Goal: Contribute content

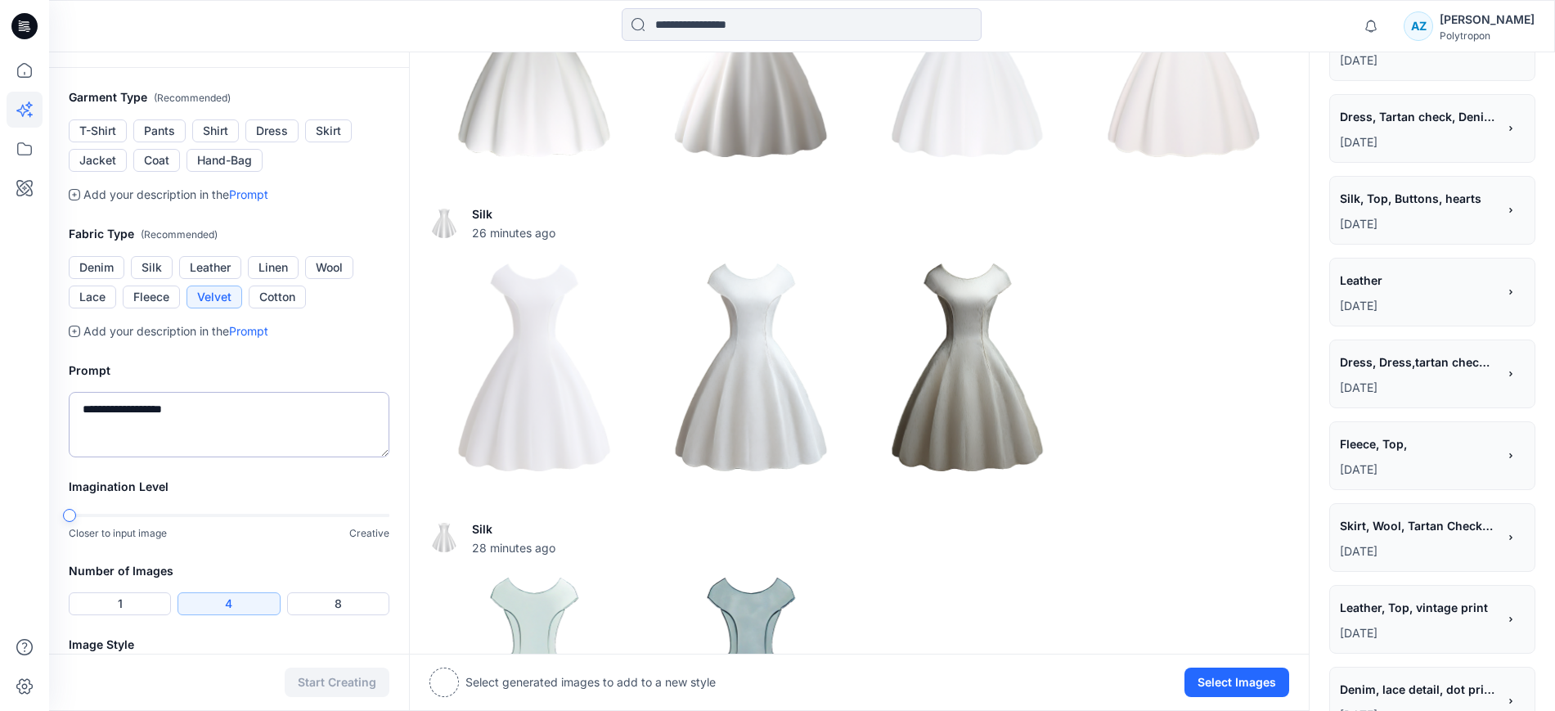
scroll to position [511, 0]
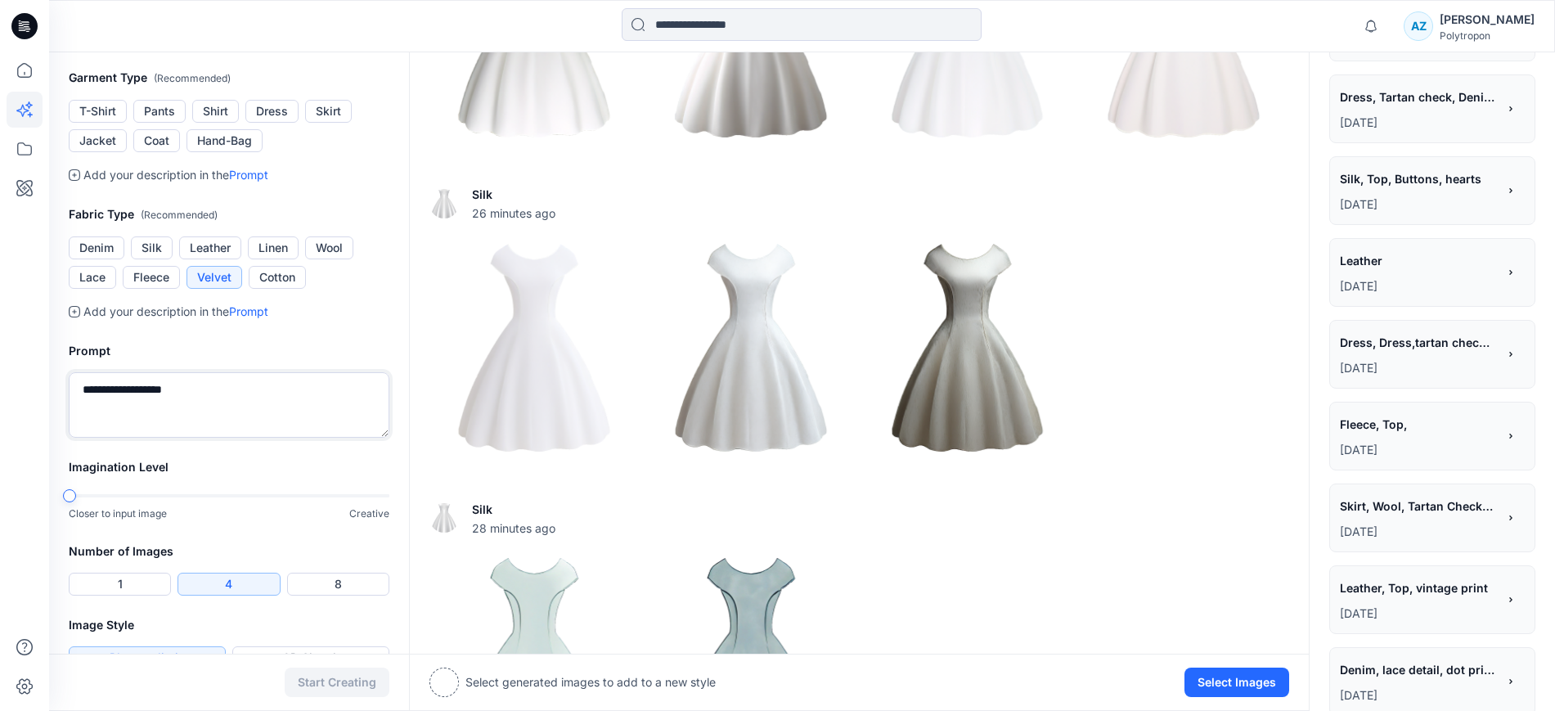
click at [223, 393] on textarea "**********" at bounding box center [229, 404] width 321 height 65
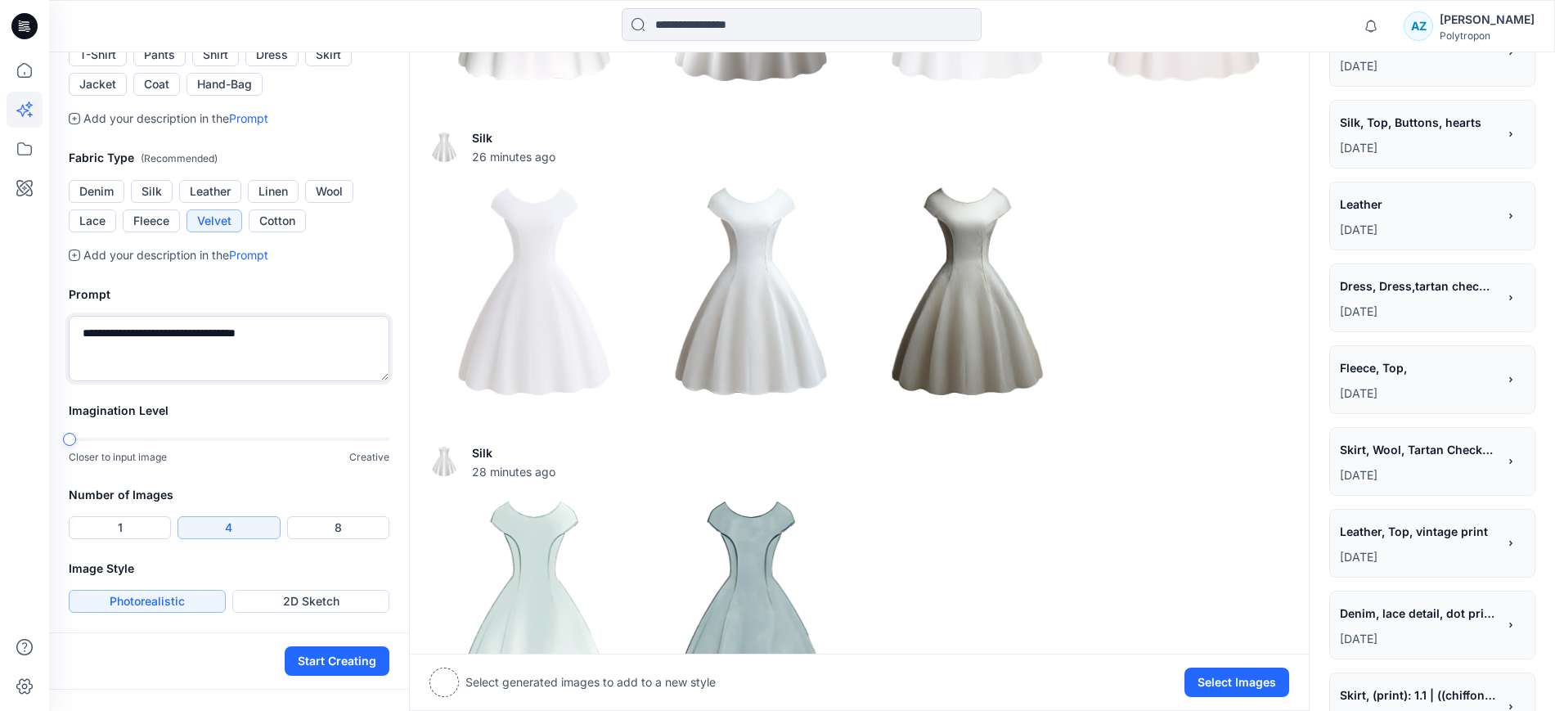
scroll to position [920, 0]
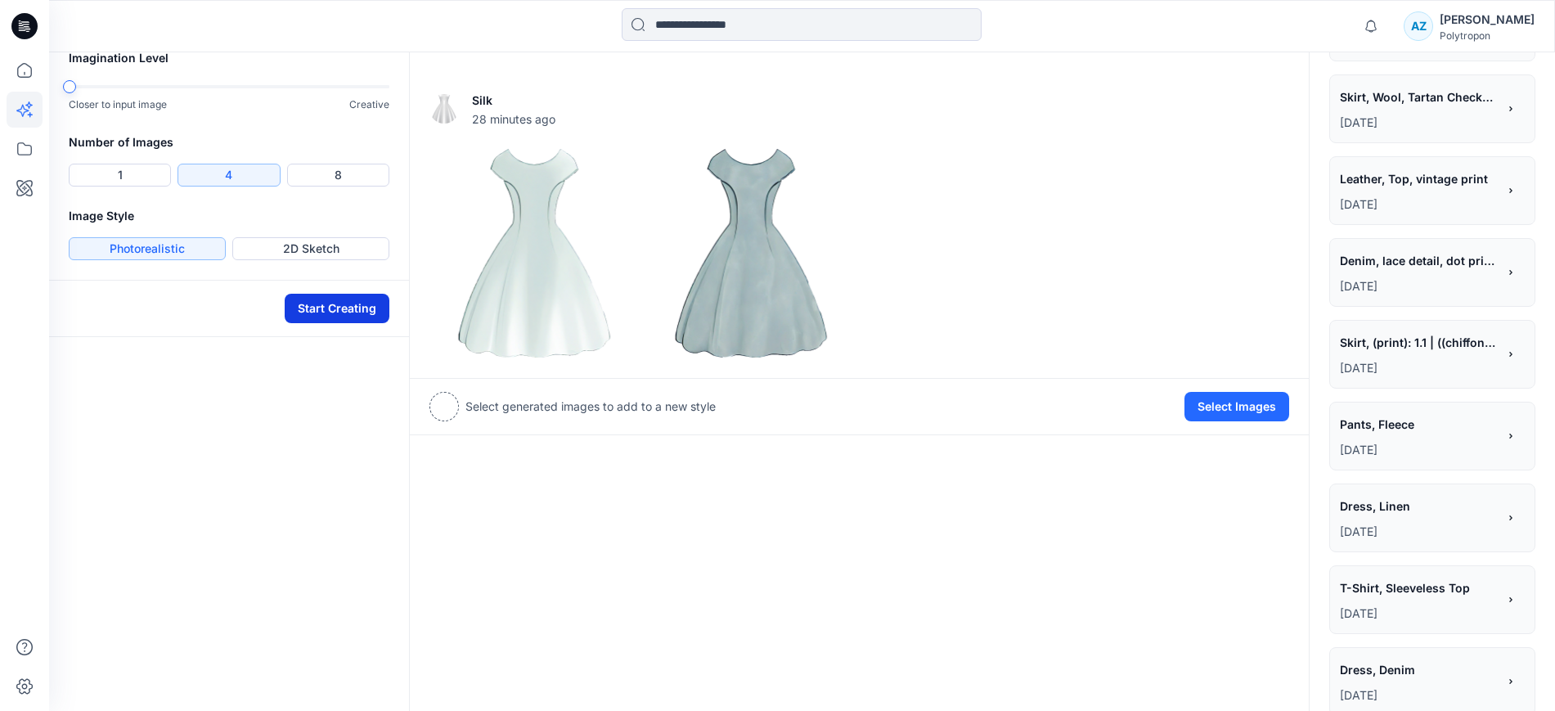
type textarea "**********"
click at [321, 316] on button "Start Creating" at bounding box center [337, 308] width 105 height 29
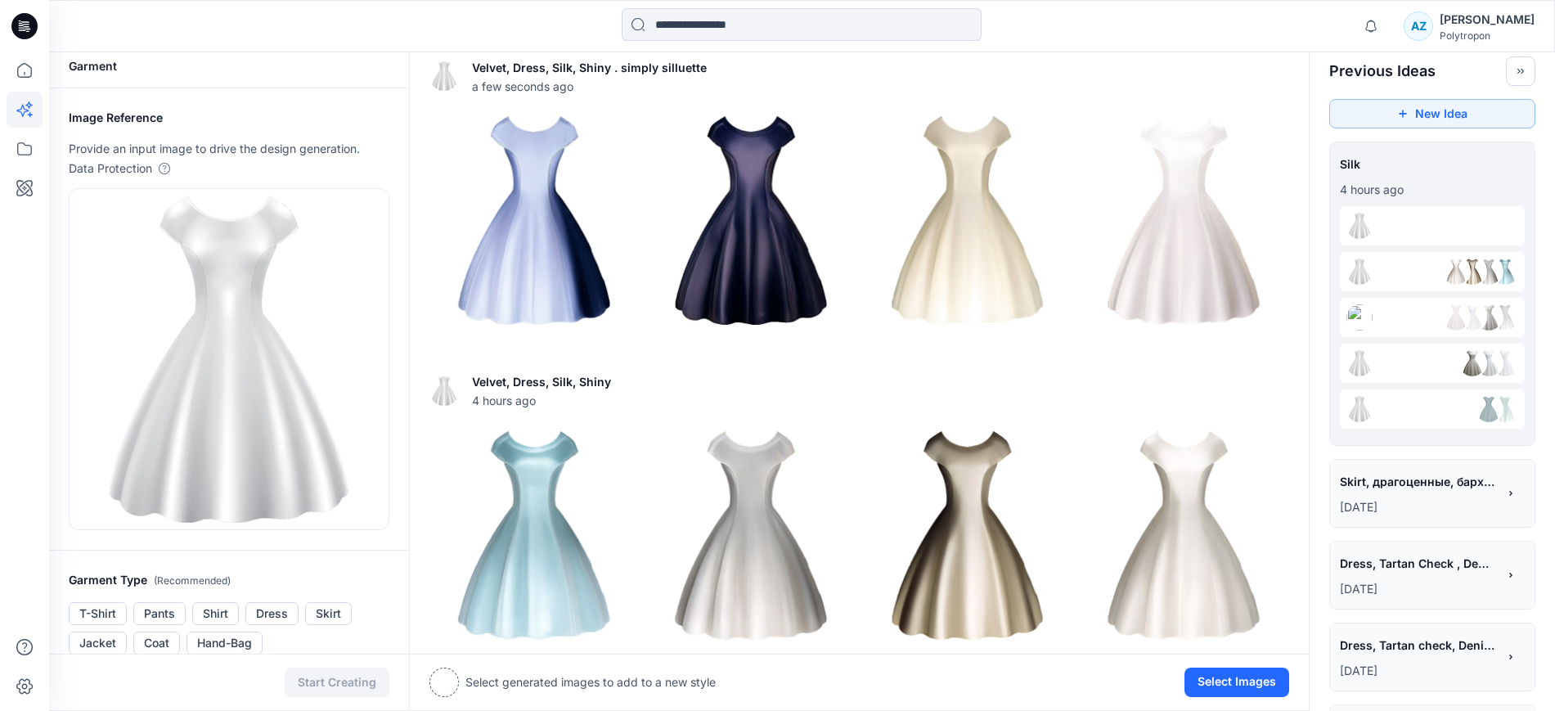
scroll to position [7, 0]
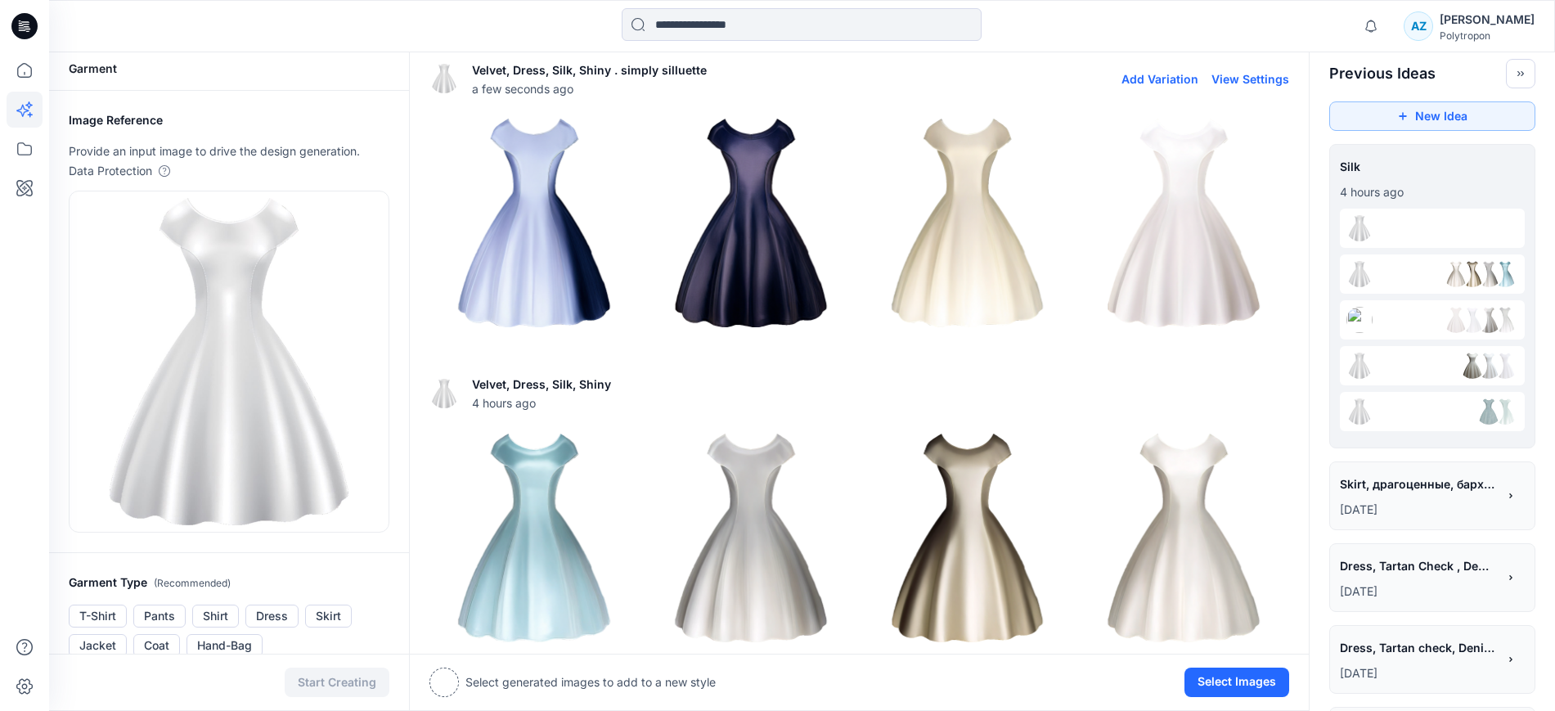
click at [721, 268] on img at bounding box center [751, 223] width 209 height 209
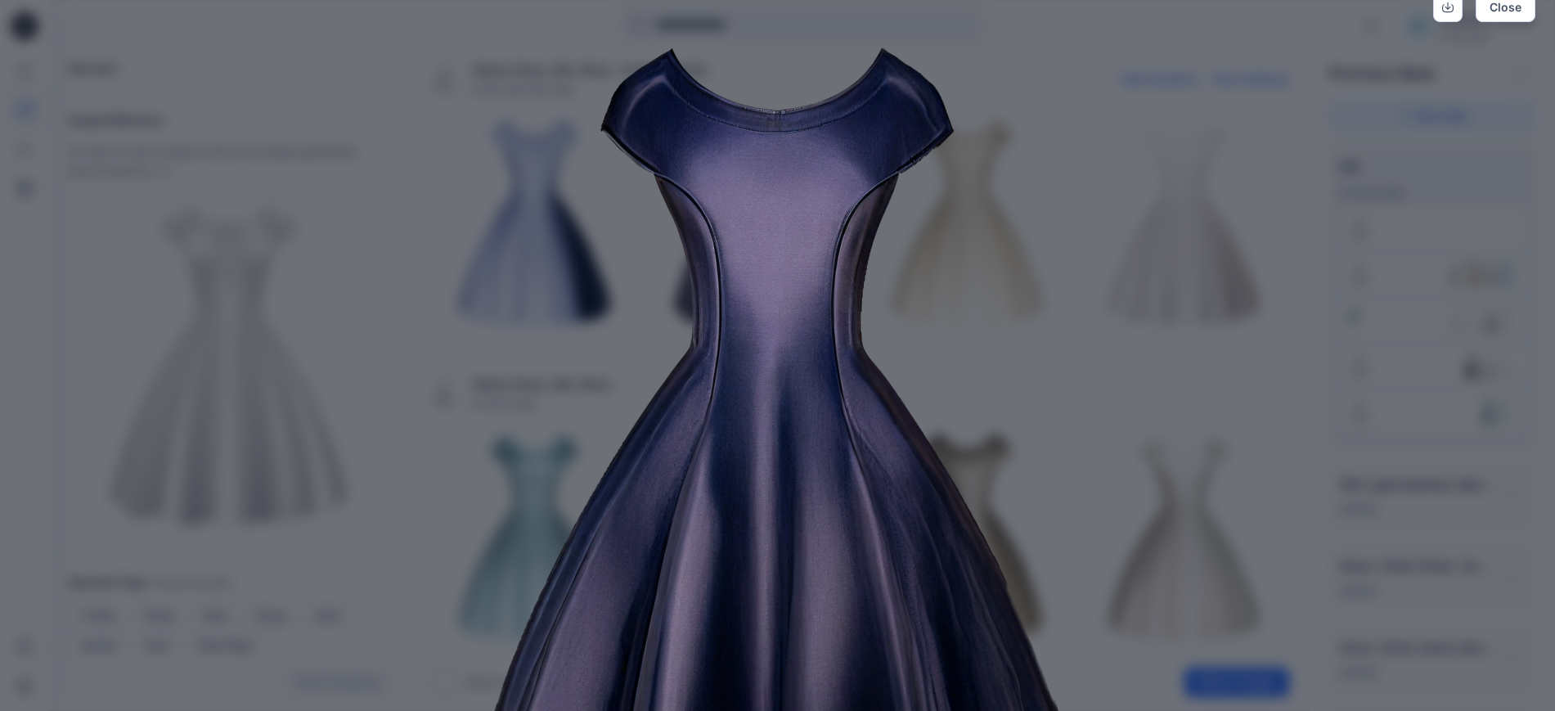
scroll to position [0, 0]
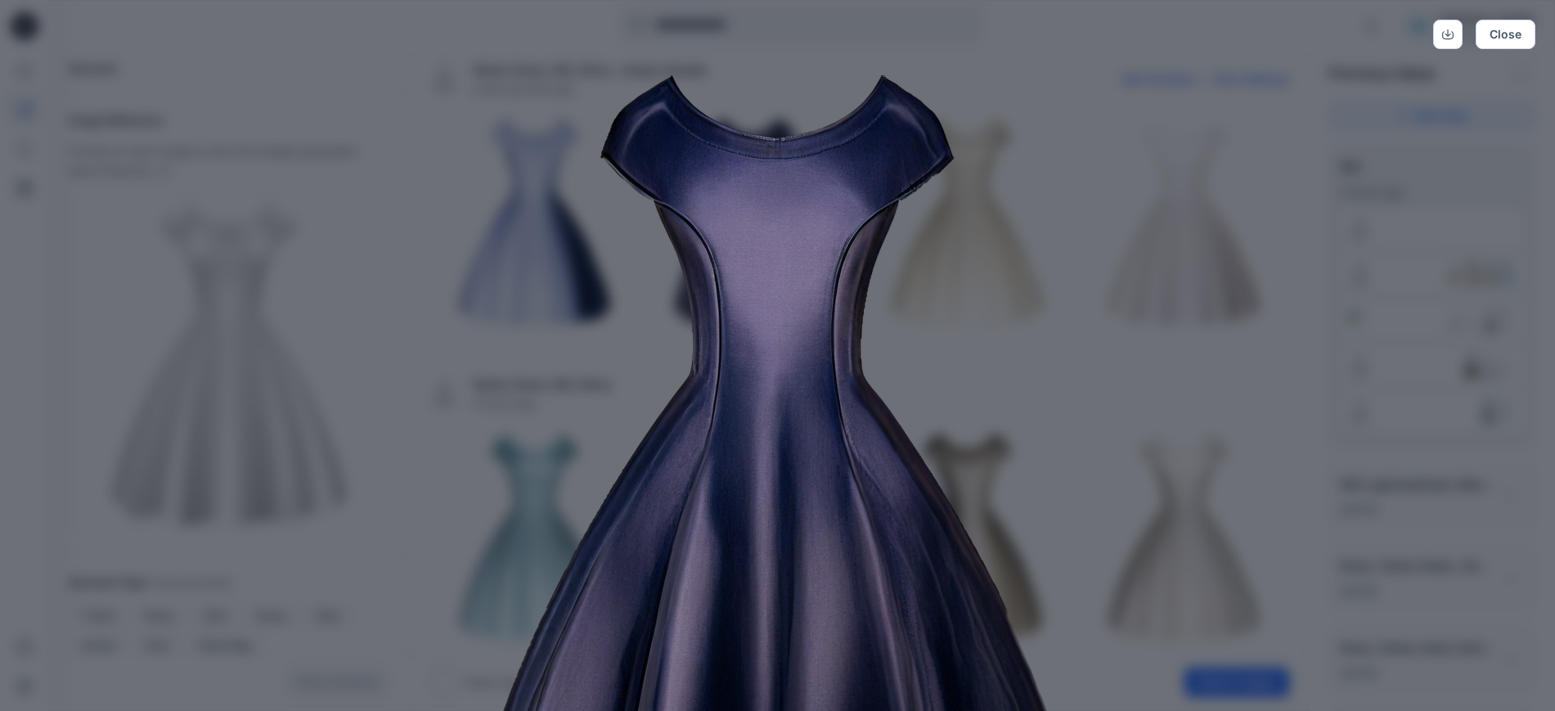
click at [1111, 290] on img at bounding box center [777, 493] width 837 height 837
click at [1522, 47] on button "Close" at bounding box center [1505, 34] width 60 height 29
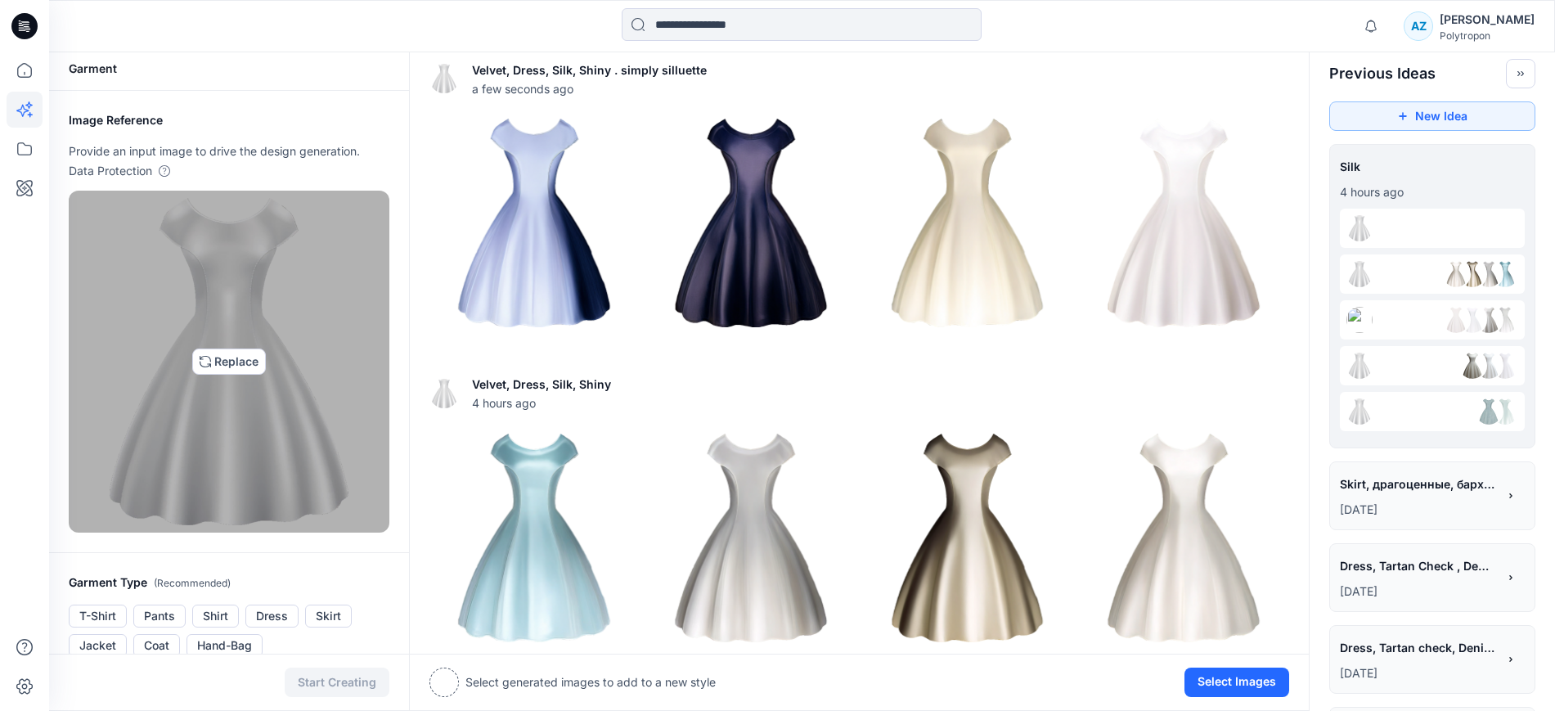
click at [222, 360] on img at bounding box center [229, 361] width 238 height 327
type input "**********"
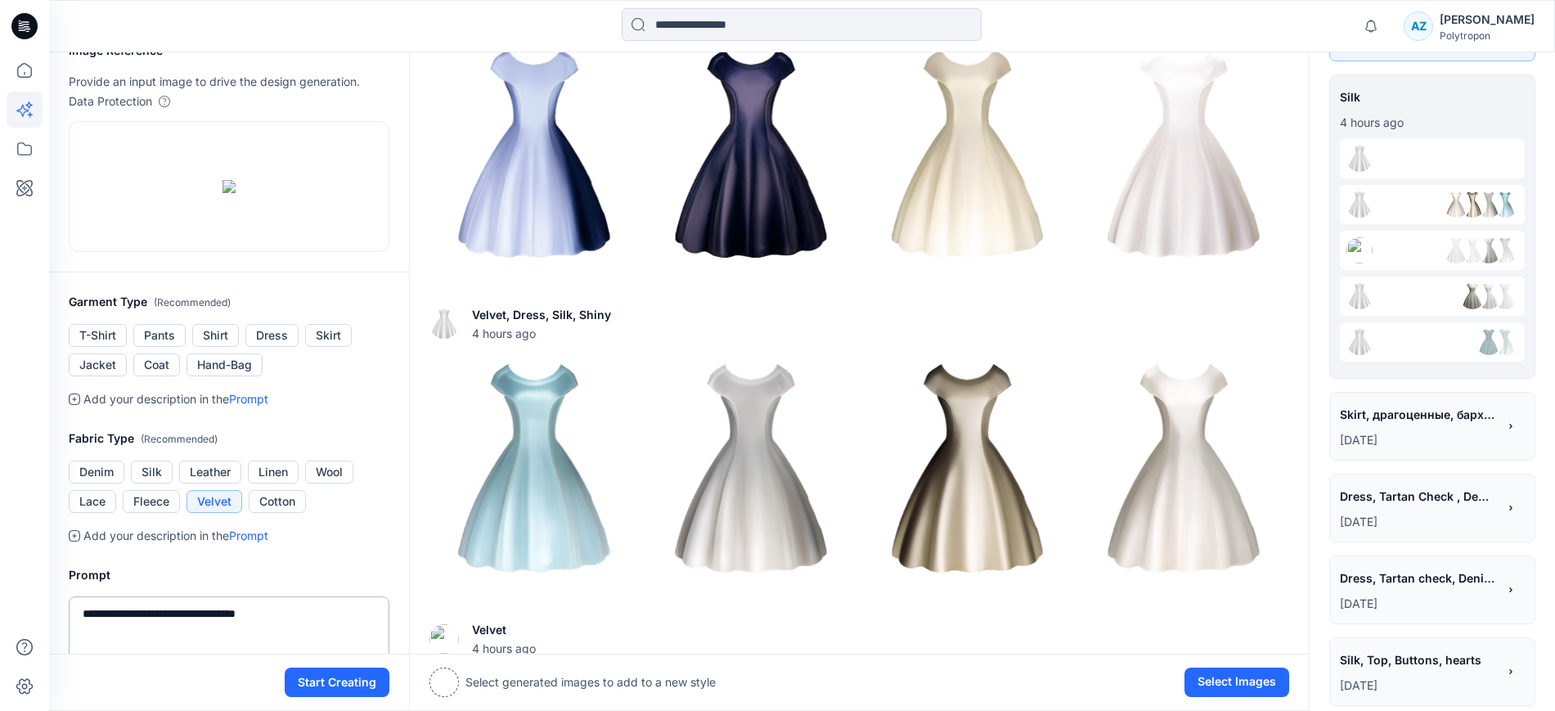
scroll to position [313, 0]
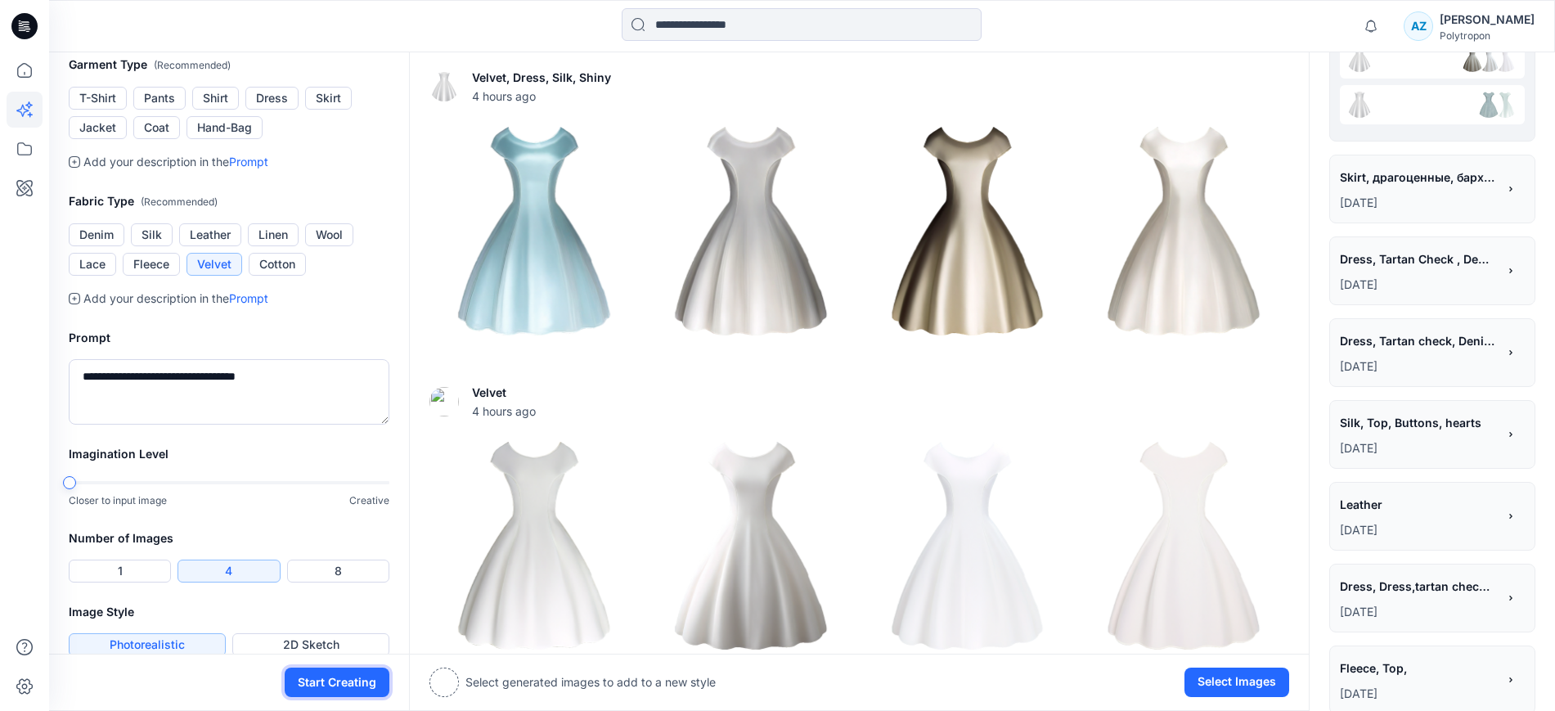
click at [340, 672] on button "Start Creating" at bounding box center [337, 681] width 105 height 29
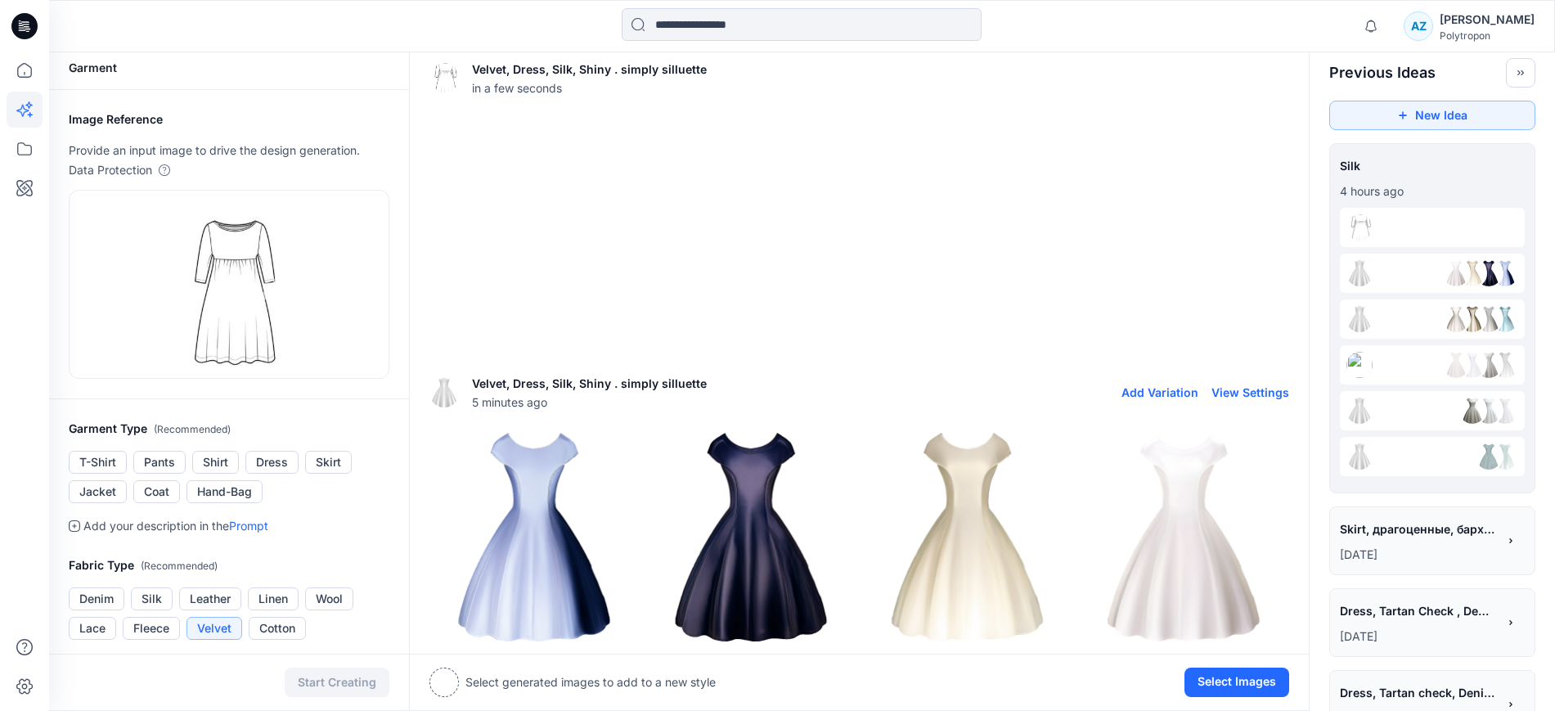
scroll to position [7, 0]
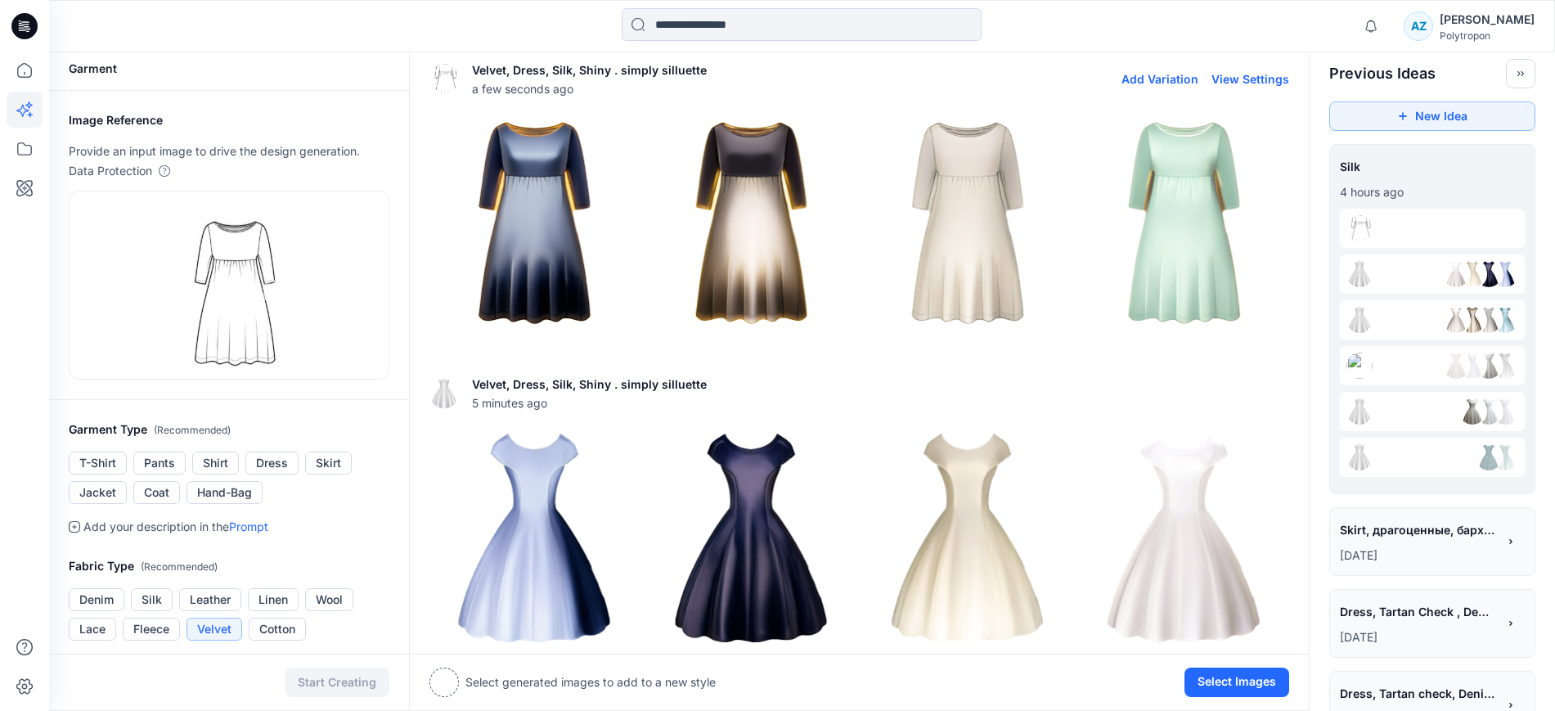
click at [528, 229] on img at bounding box center [534, 223] width 209 height 209
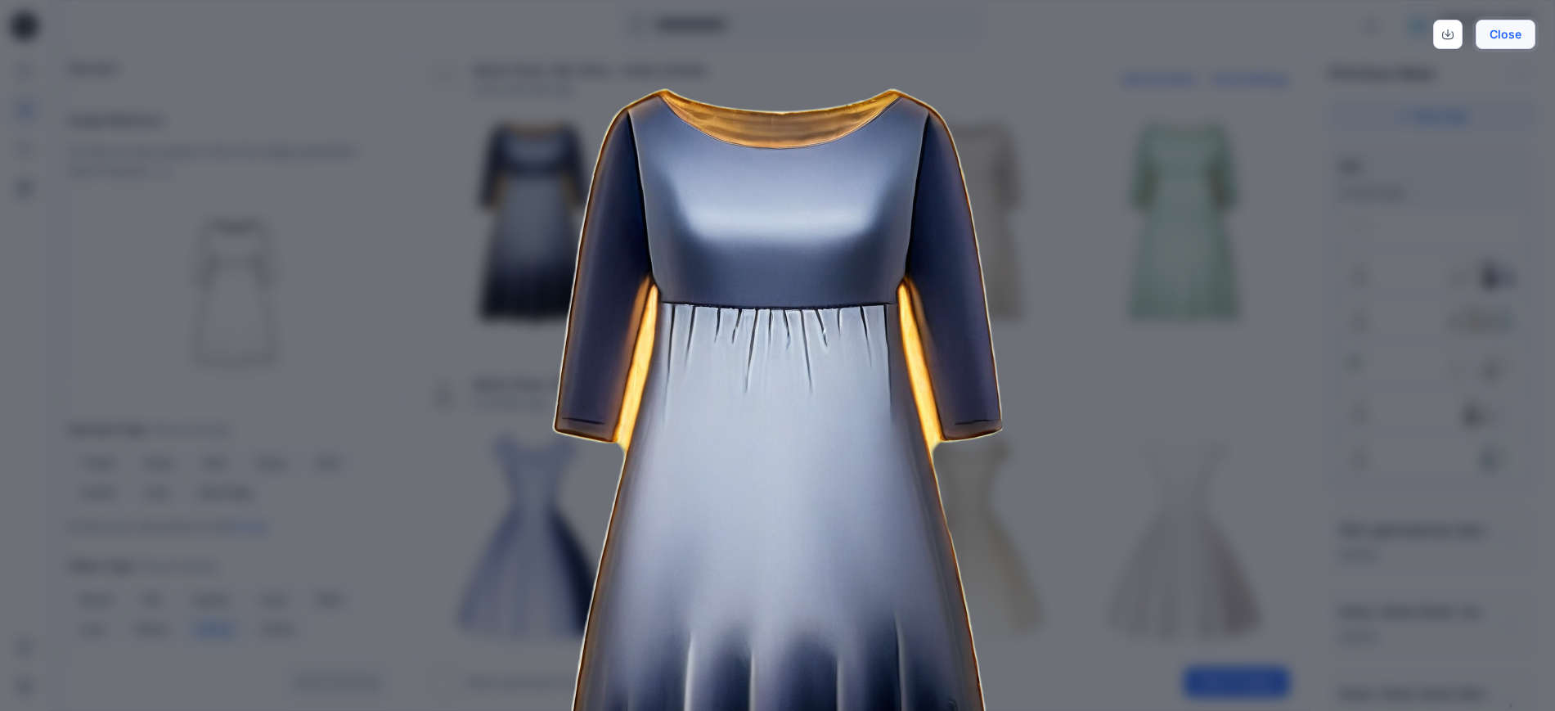
click at [1525, 30] on button "Close" at bounding box center [1505, 34] width 60 height 29
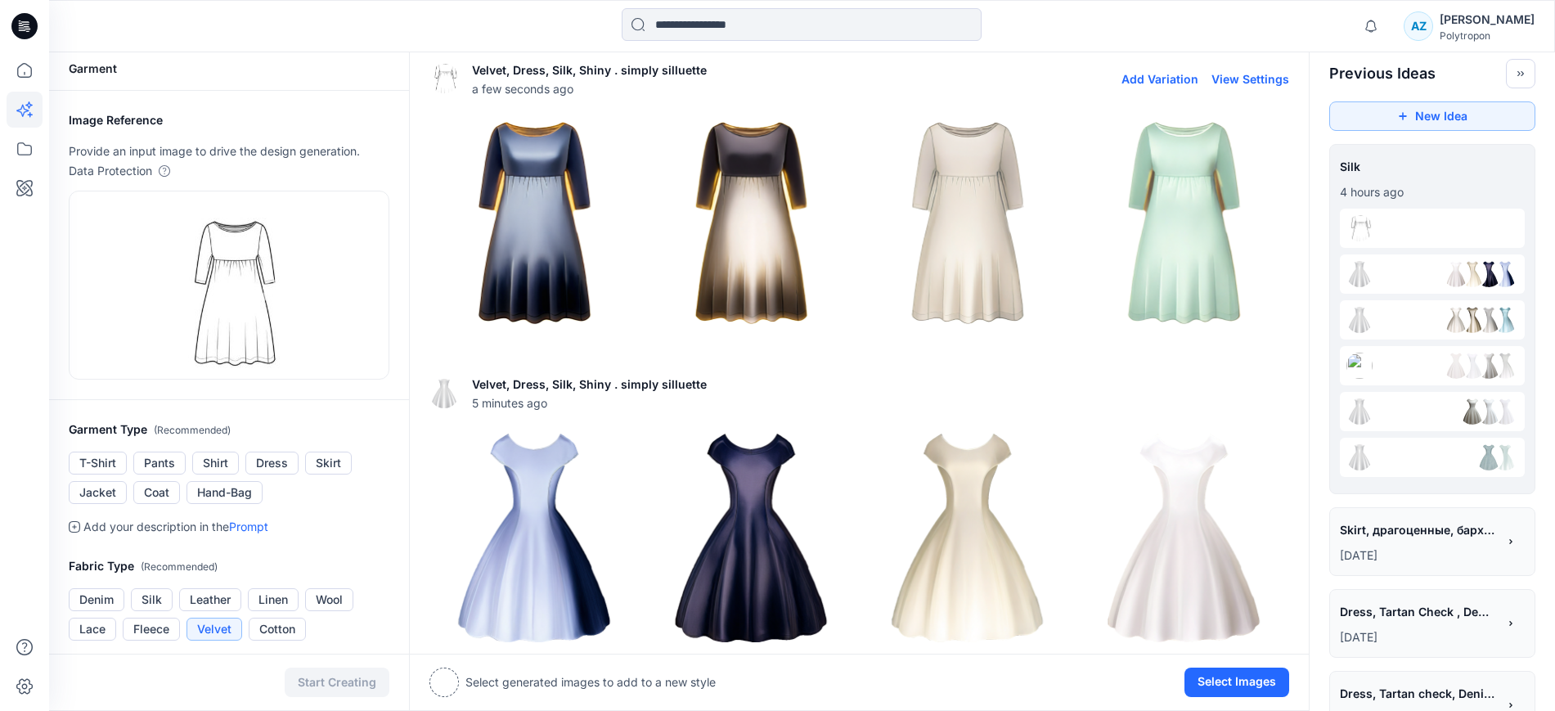
click at [770, 236] on img at bounding box center [751, 223] width 209 height 209
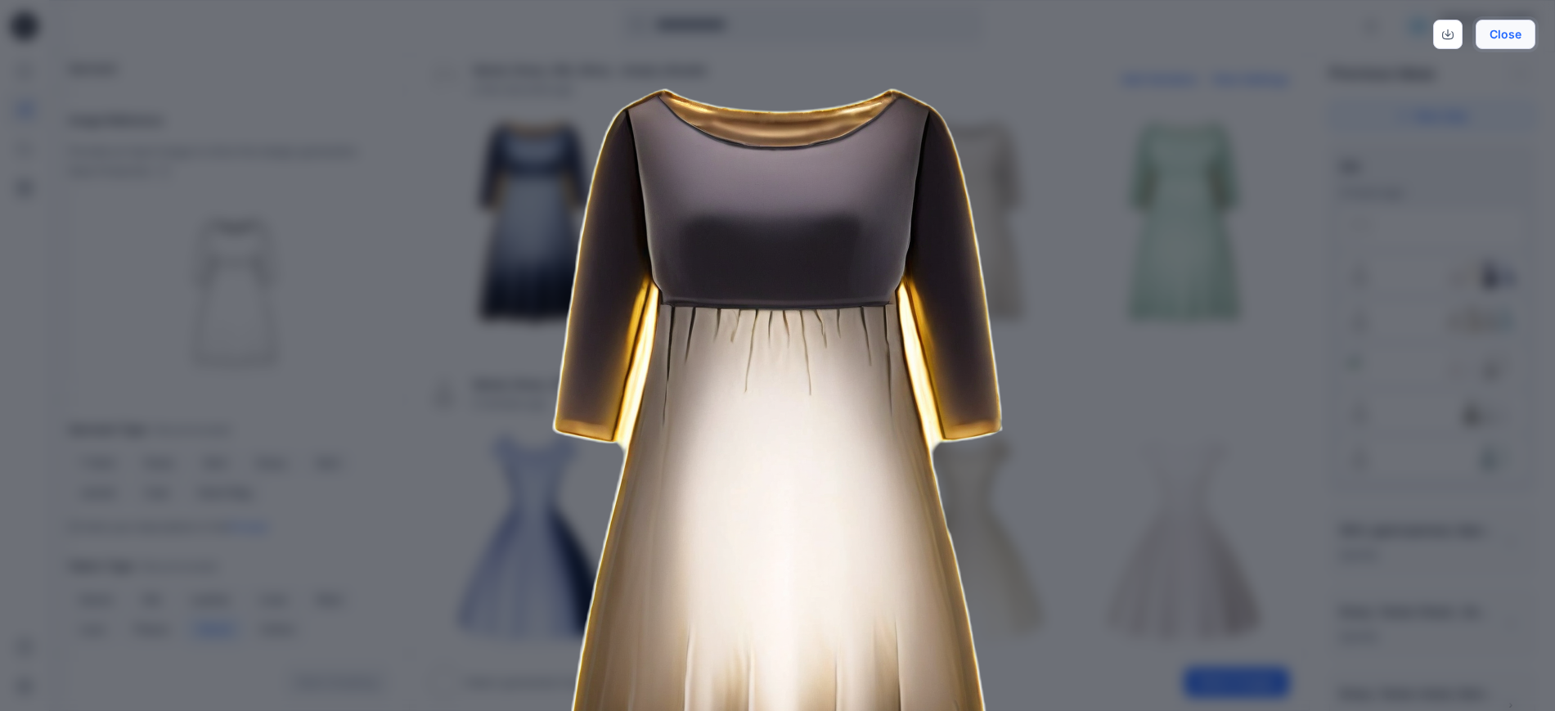
click at [1503, 30] on button "Close" at bounding box center [1505, 34] width 60 height 29
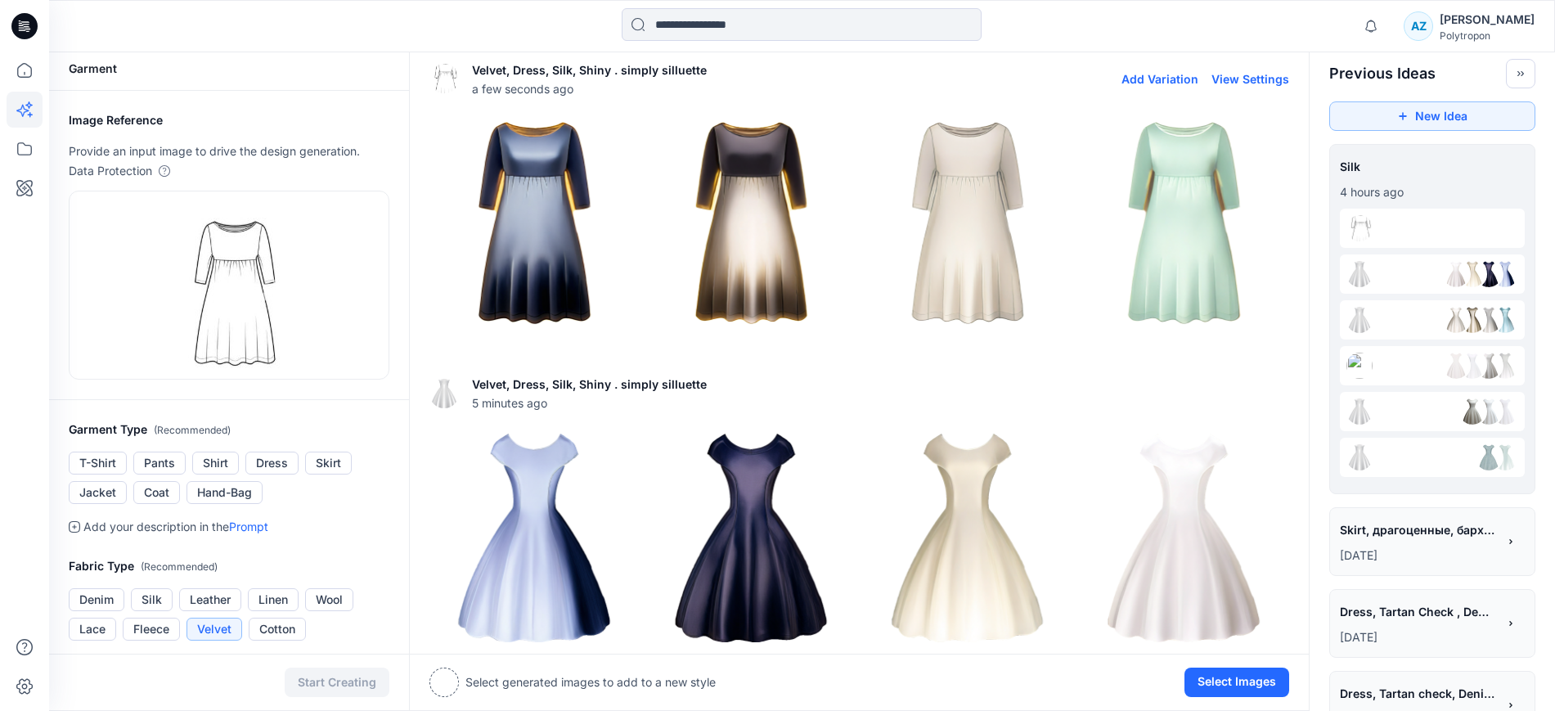
click at [966, 222] on img at bounding box center [968, 223] width 209 height 209
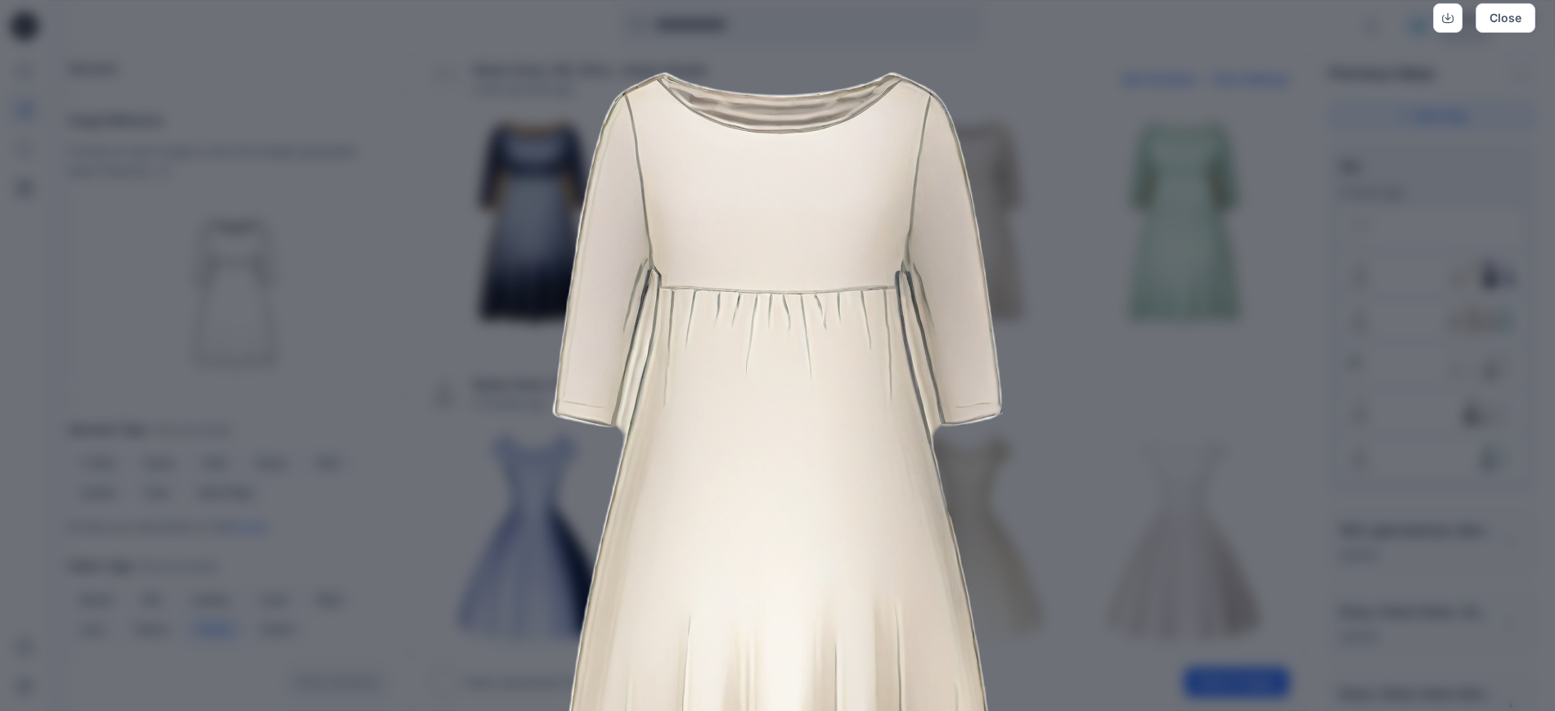
scroll to position [0, 0]
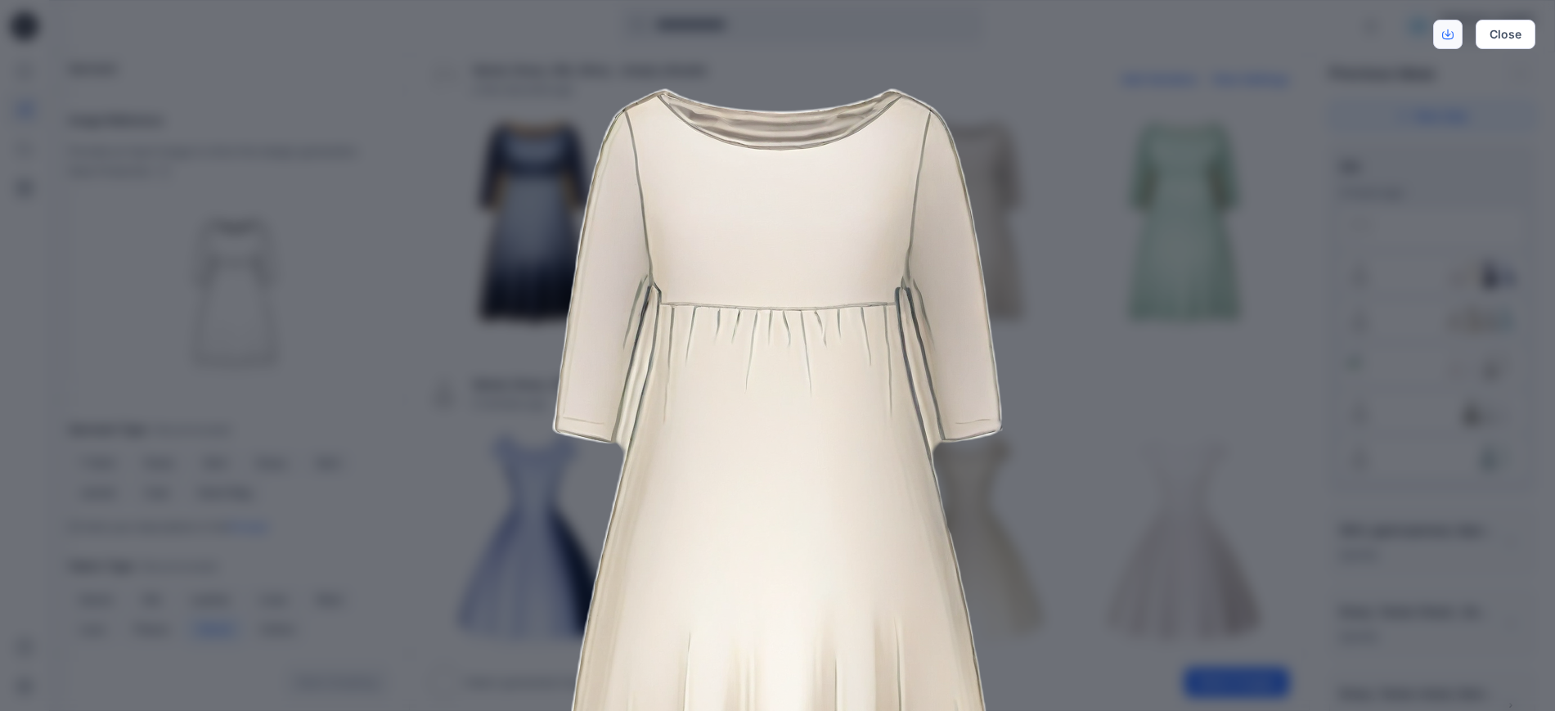
click at [1441, 35] on link "Download" at bounding box center [1447, 34] width 29 height 29
drag, startPoint x: 1507, startPoint y: 34, endPoint x: 1319, endPoint y: 104, distance: 200.5
click at [1507, 34] on button "Close" at bounding box center [1505, 34] width 60 height 29
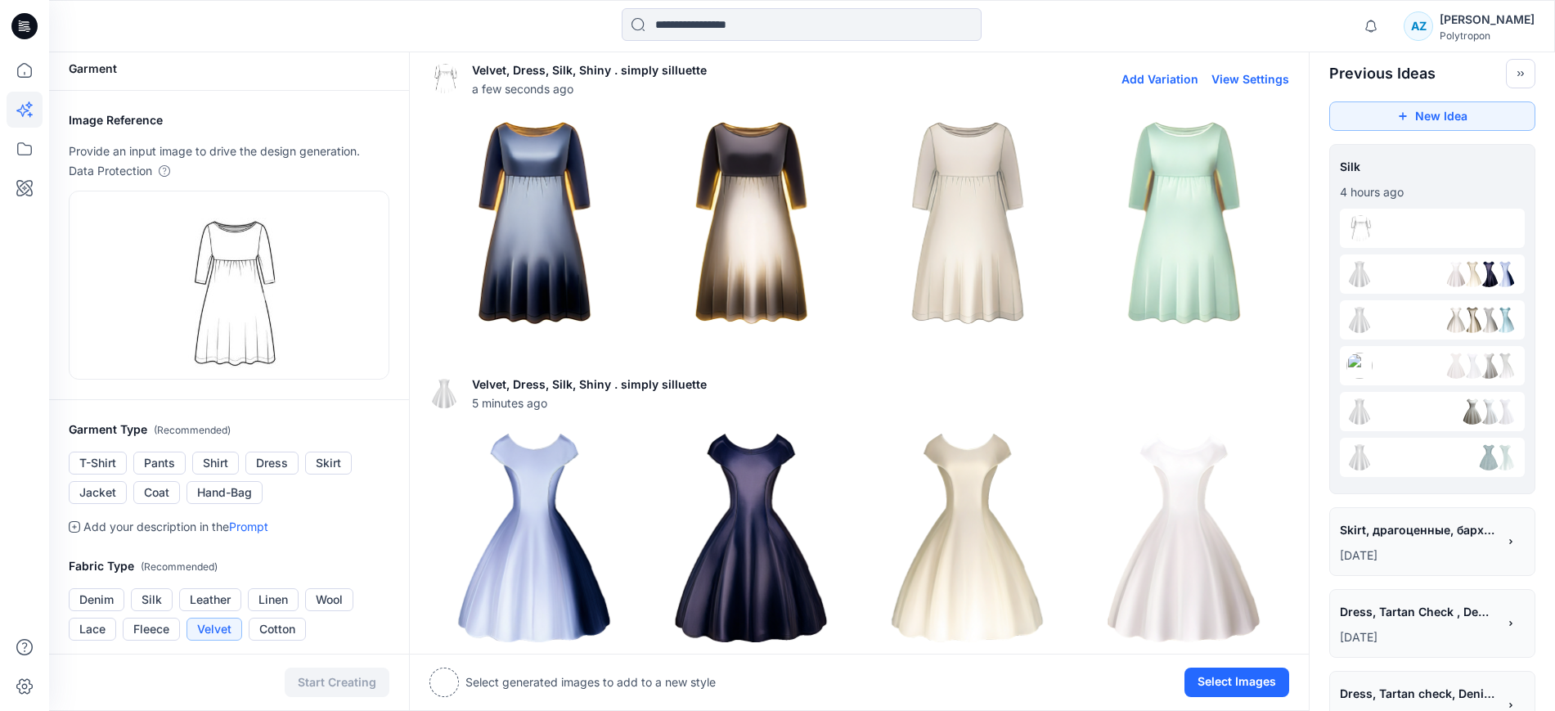
click at [1173, 185] on img at bounding box center [1183, 223] width 209 height 209
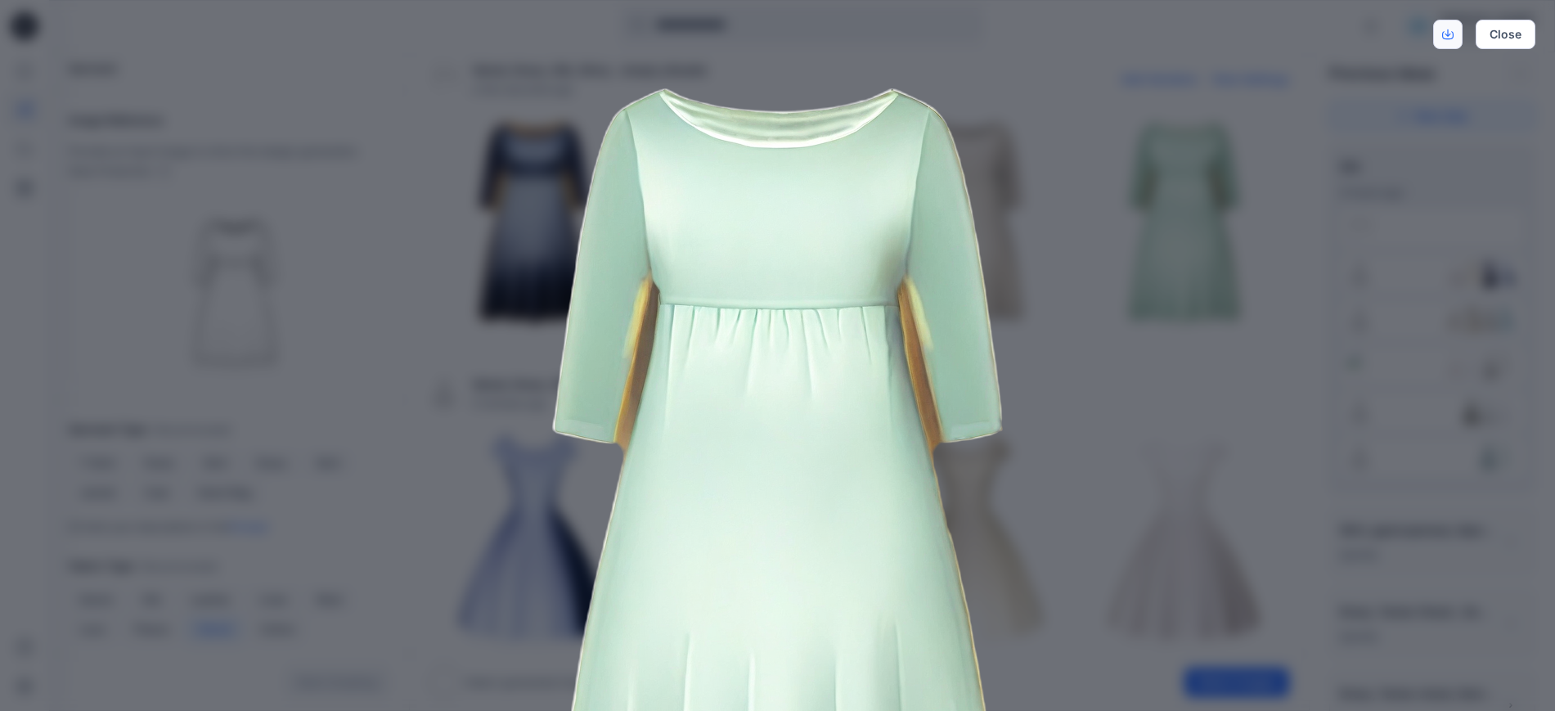
click at [1447, 26] on link "Download" at bounding box center [1447, 34] width 29 height 29
drag, startPoint x: 1060, startPoint y: 114, endPoint x: 1048, endPoint y: 118, distance: 12.9
click at [1059, 114] on img at bounding box center [777, 493] width 837 height 837
click at [1508, 39] on button "Close" at bounding box center [1505, 34] width 60 height 29
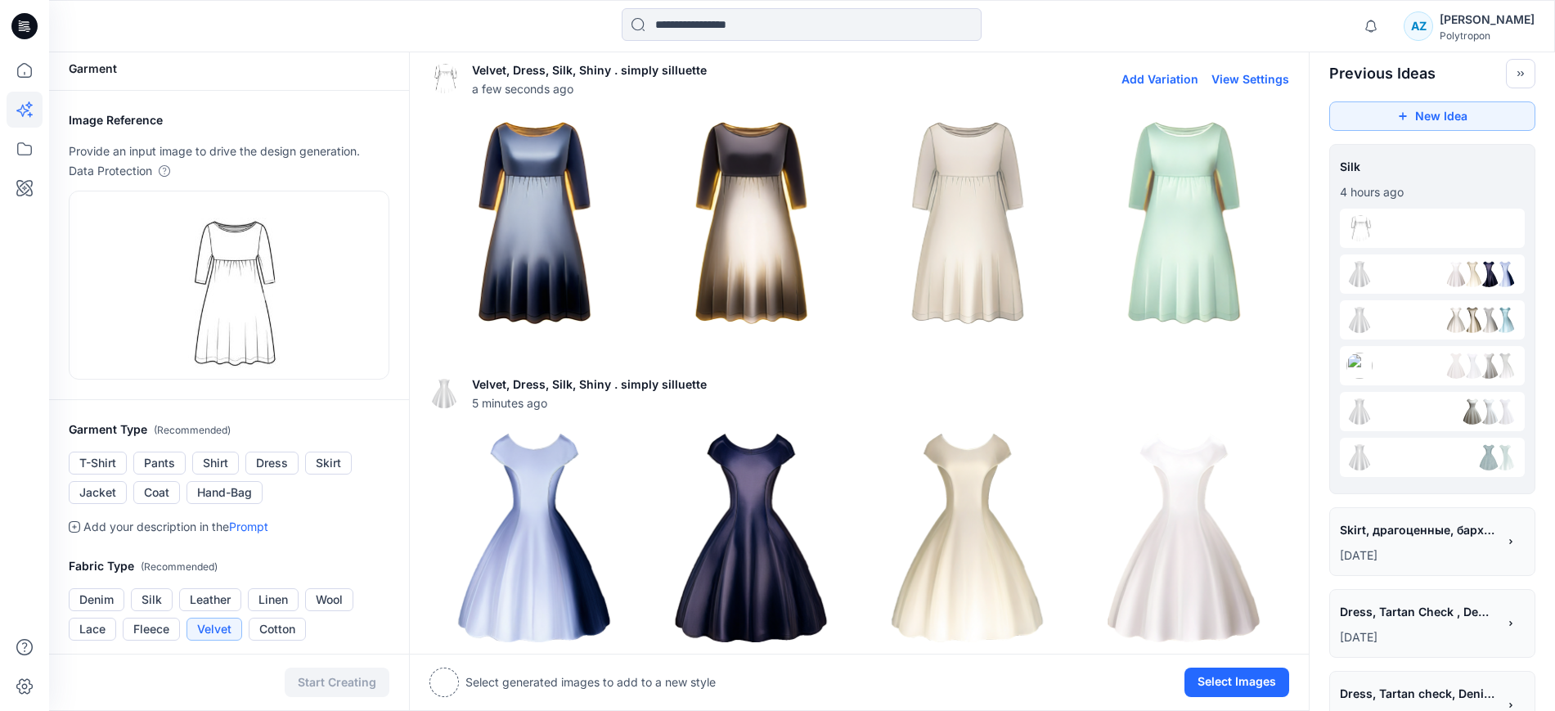
click at [734, 169] on img at bounding box center [751, 223] width 209 height 209
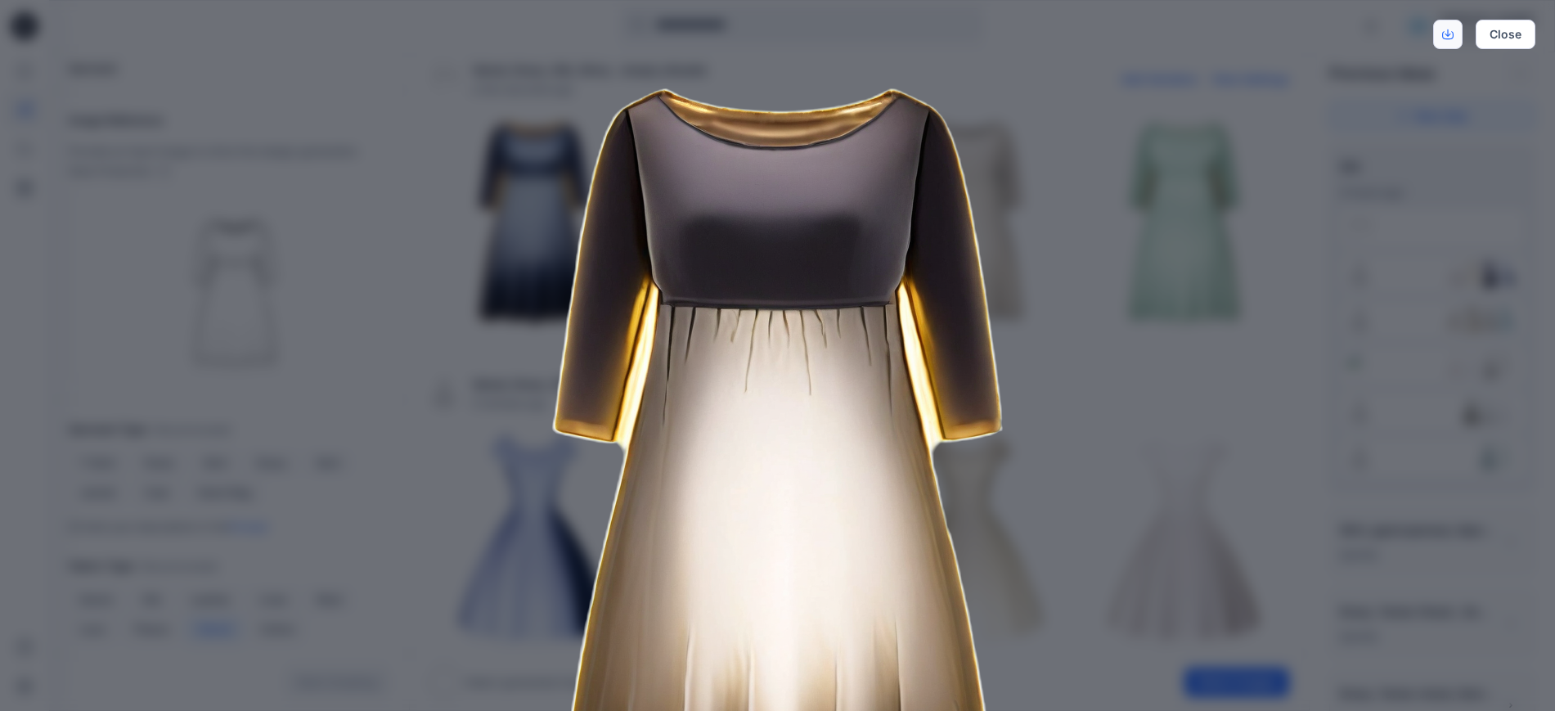
click at [1446, 32] on icon "Download" at bounding box center [1447, 34] width 11 height 11
drag, startPoint x: 1500, startPoint y: 31, endPoint x: 1439, endPoint y: 53, distance: 64.4
click at [1501, 32] on button "Close" at bounding box center [1505, 34] width 60 height 29
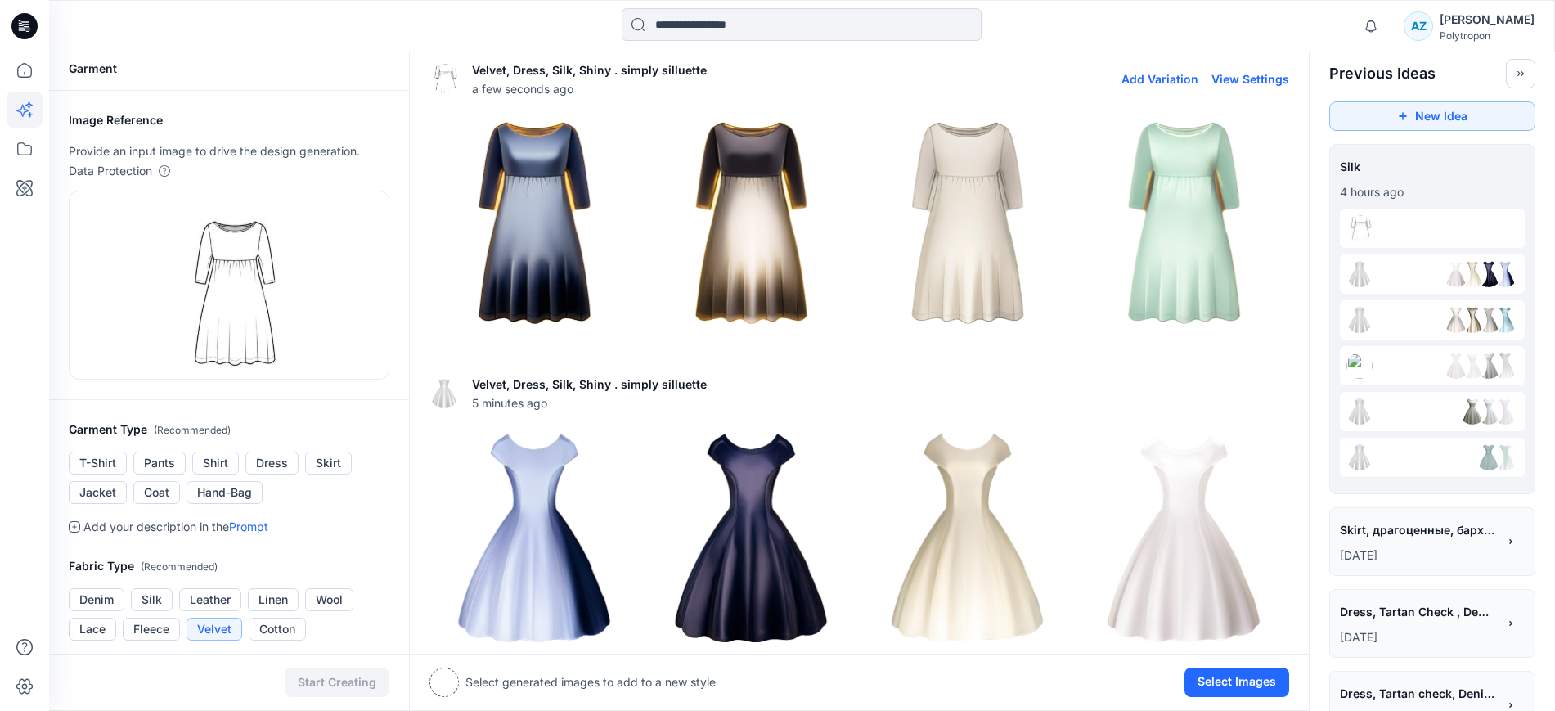
click at [542, 241] on img at bounding box center [534, 223] width 209 height 209
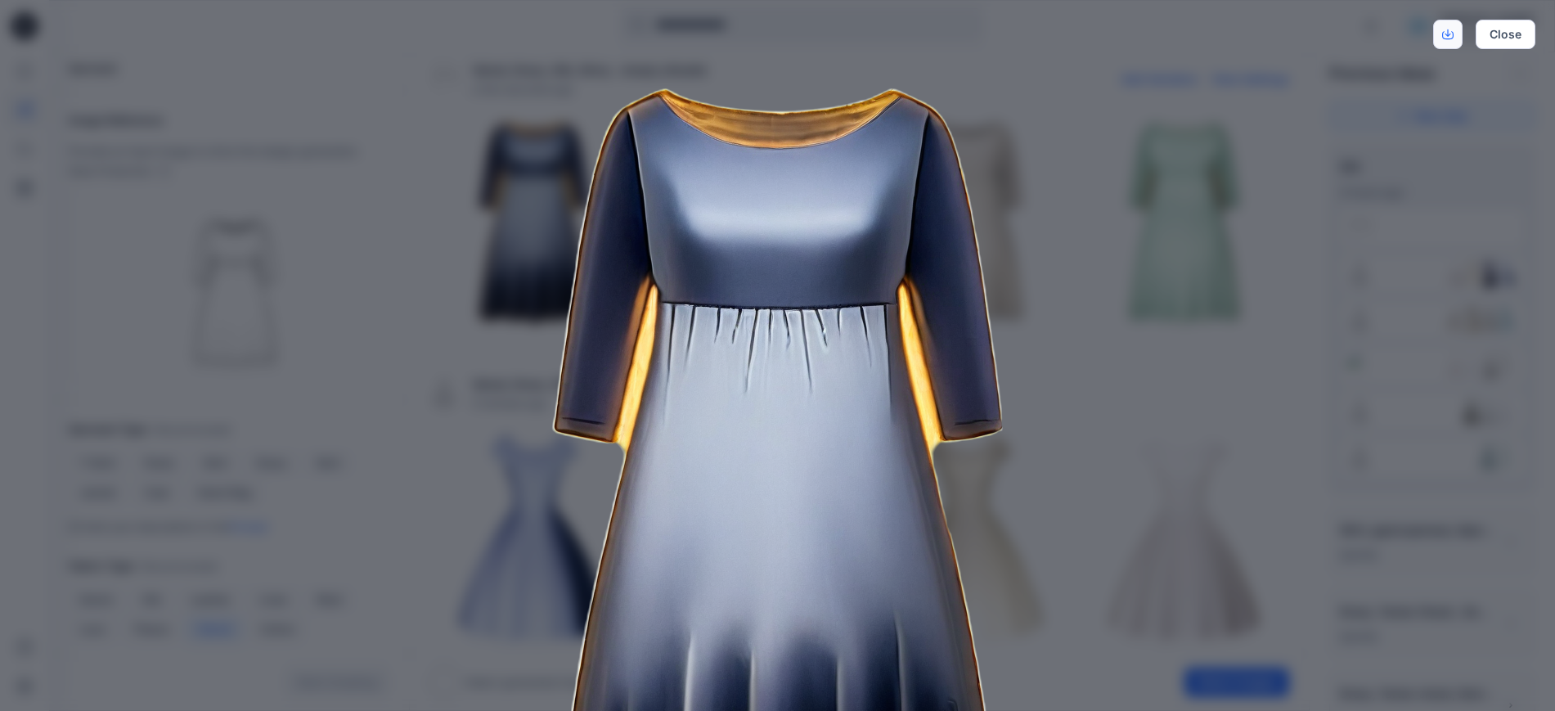
click at [1450, 35] on icon "Download" at bounding box center [1447, 34] width 11 height 11
drag, startPoint x: 1531, startPoint y: 29, endPoint x: 1515, endPoint y: 44, distance: 22.0
click at [1531, 29] on button "Close" at bounding box center [1505, 34] width 60 height 29
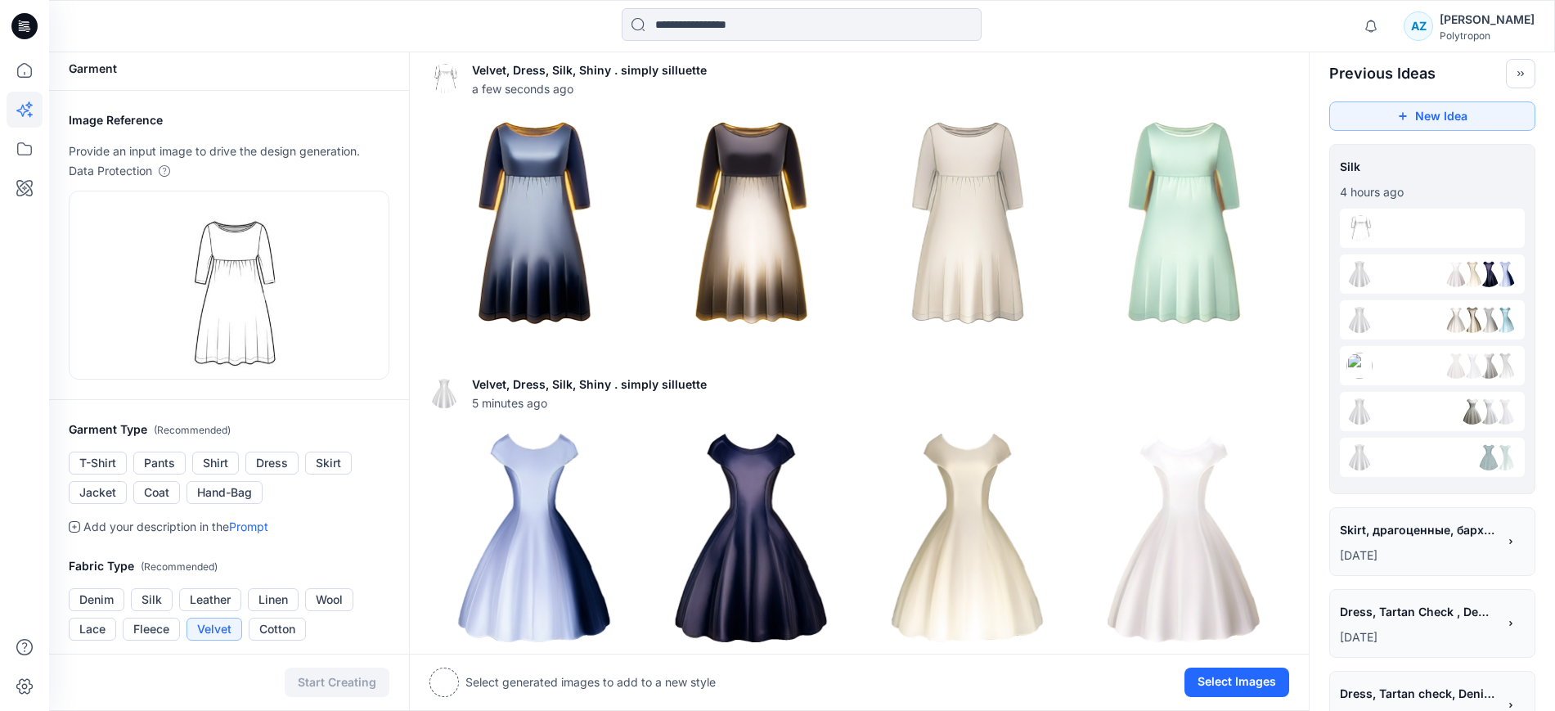
click at [0, 514] on div at bounding box center [24, 355] width 49 height 711
